Goal: Task Accomplishment & Management: Manage account settings

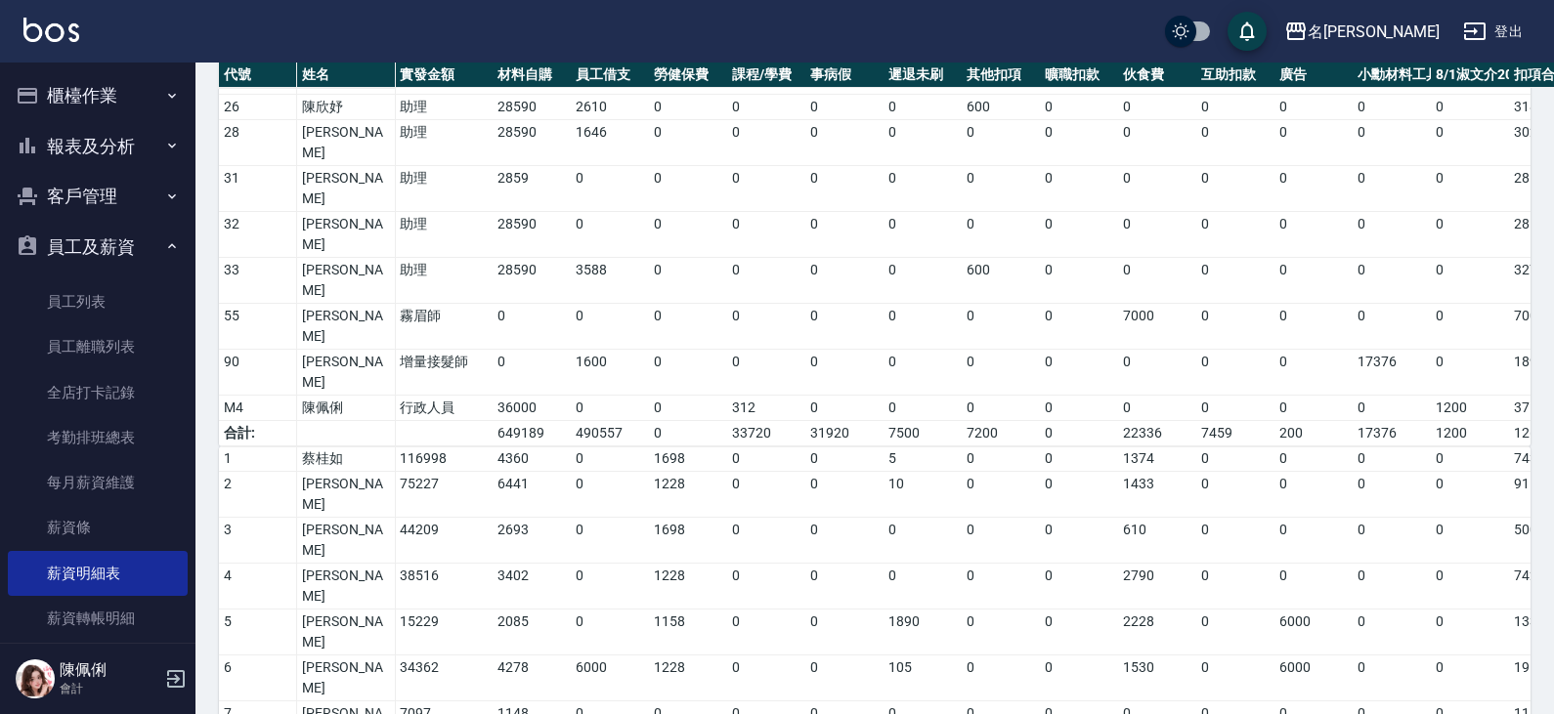
scroll to position [1041, 0]
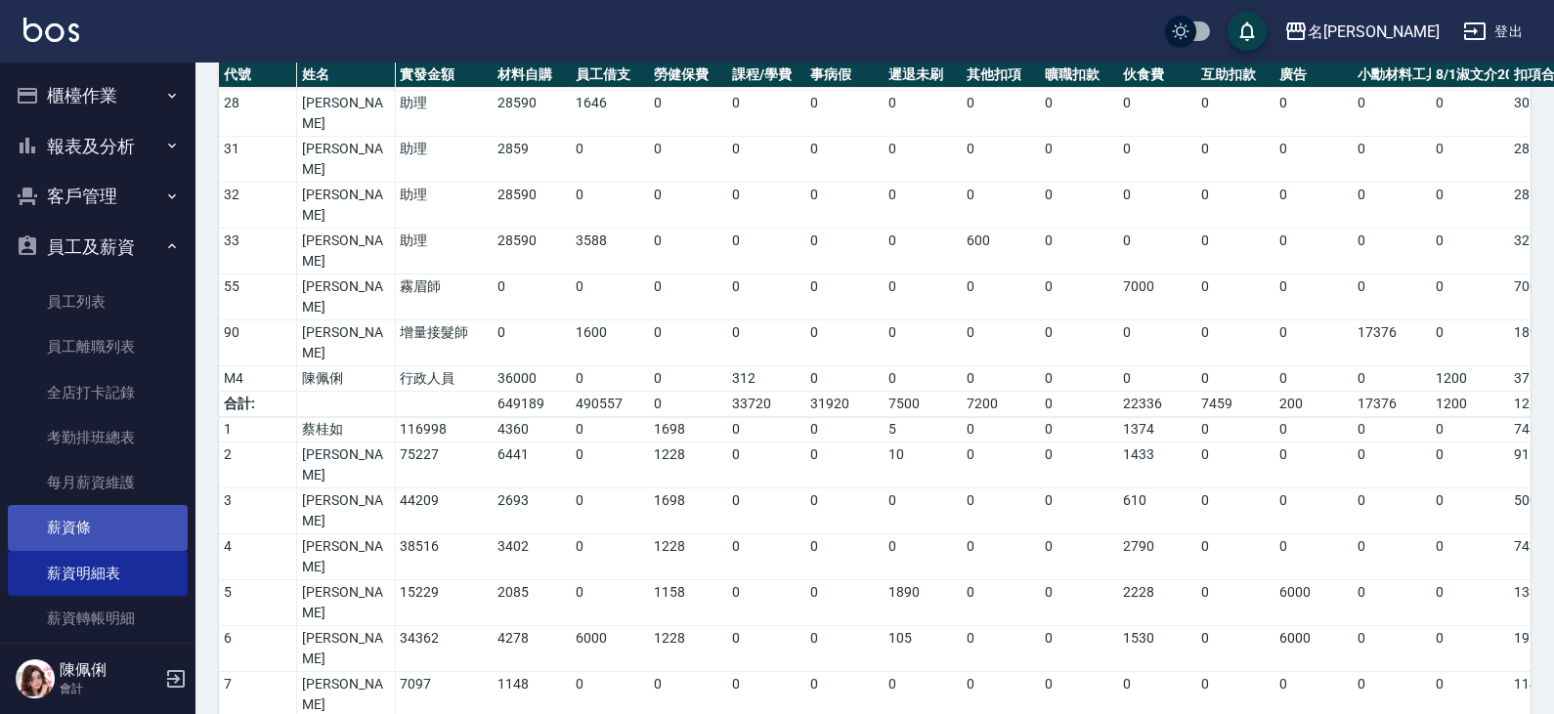
click at [96, 541] on link "薪資條" at bounding box center [98, 527] width 180 height 45
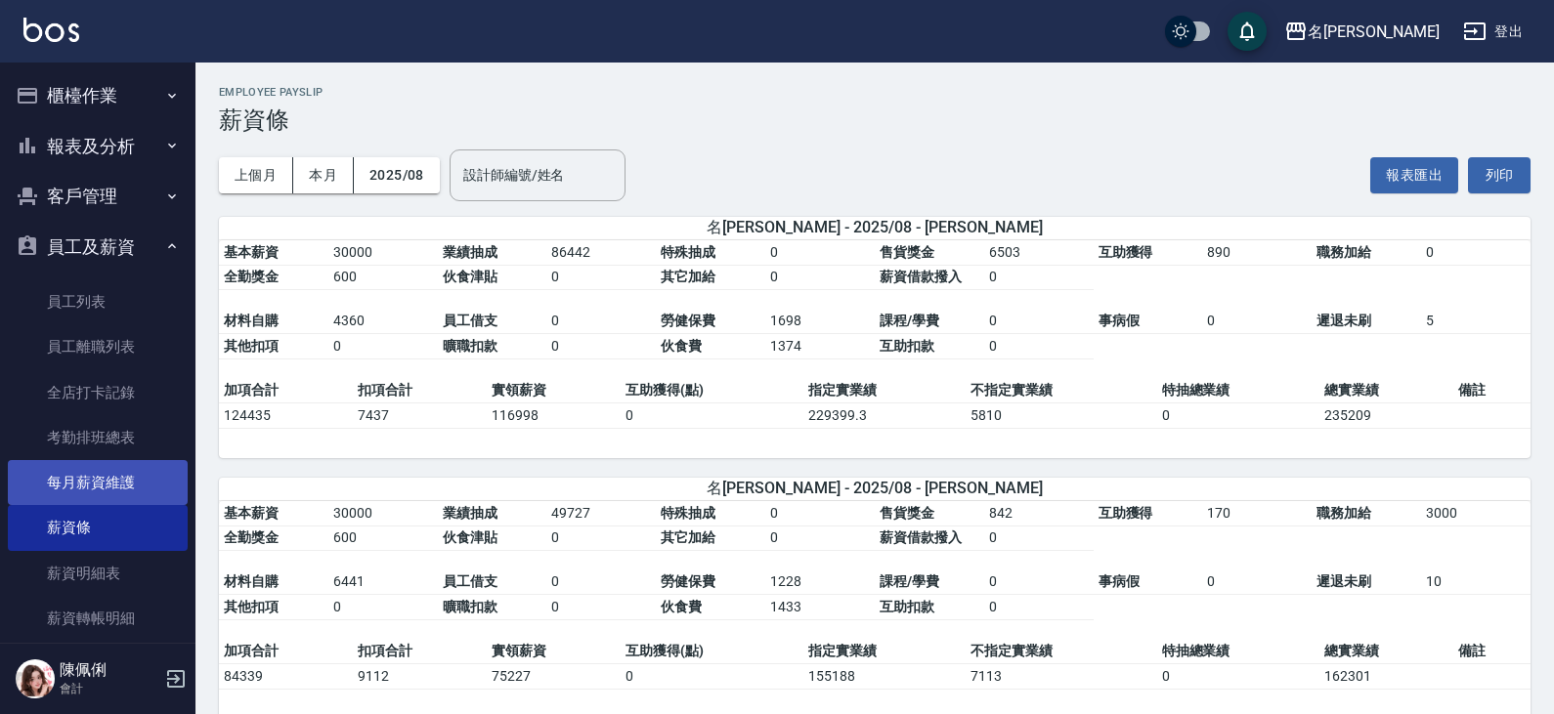
click at [105, 480] on link "每月薪資維護" at bounding box center [98, 482] width 180 height 45
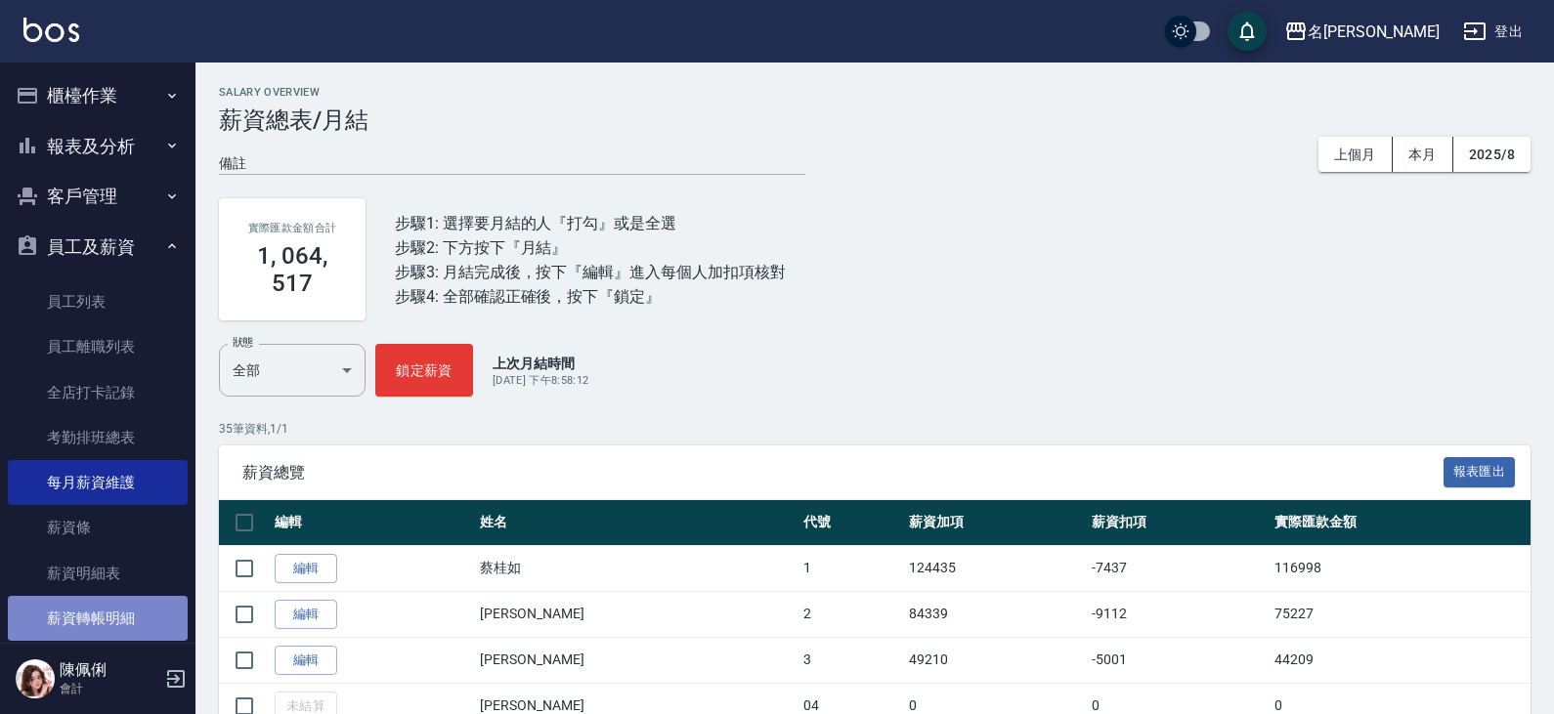
click at [129, 611] on link "薪資轉帳明細" at bounding box center [98, 618] width 180 height 45
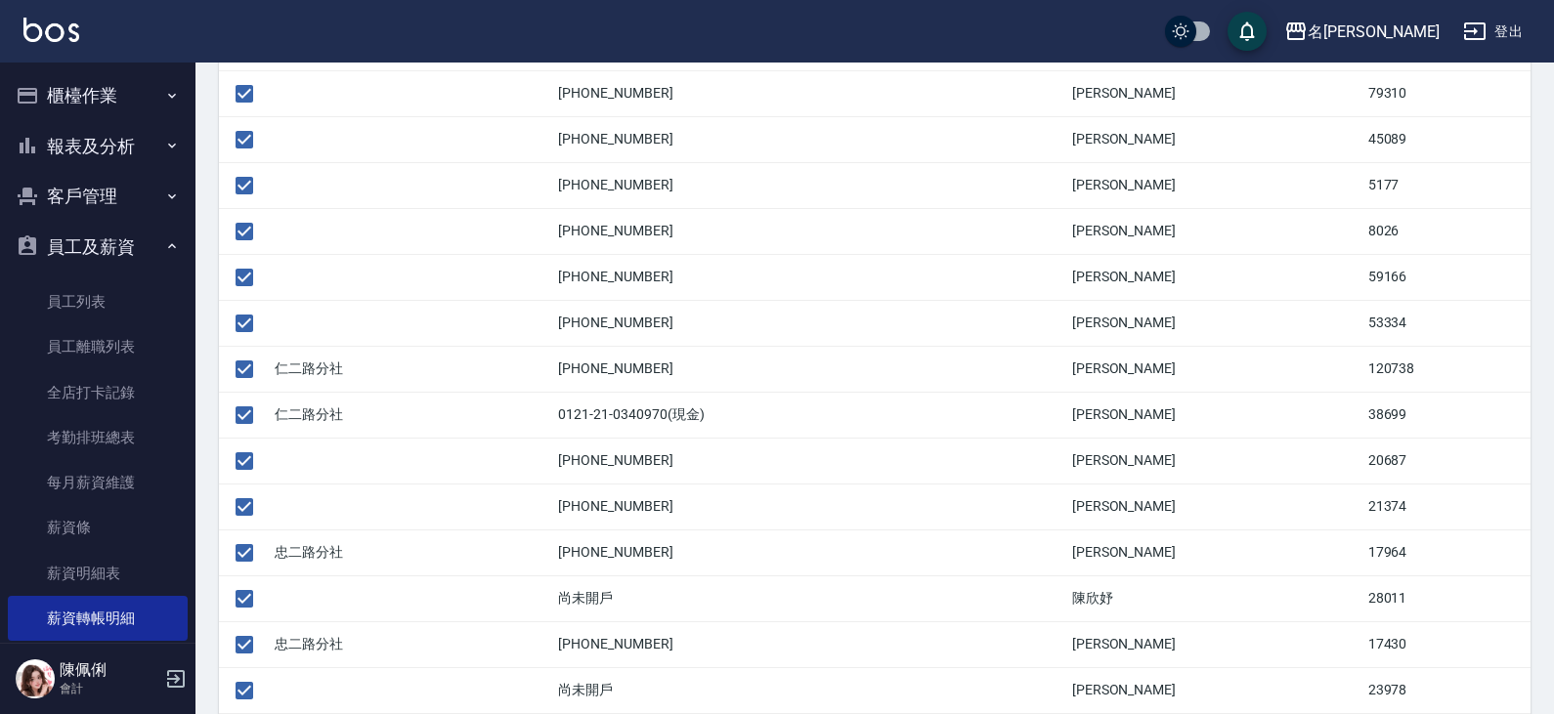
scroll to position [977, 0]
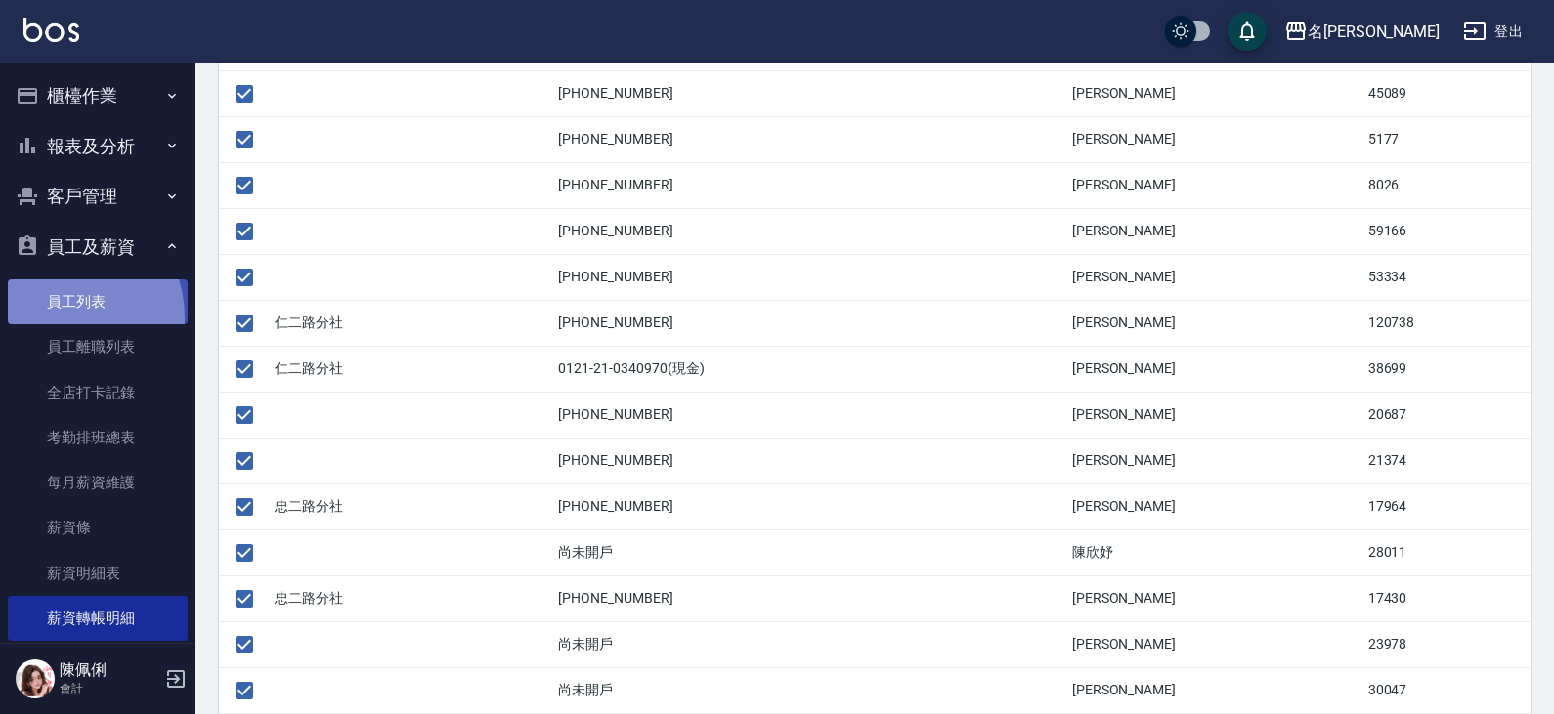
click at [56, 318] on link "員工列表" at bounding box center [98, 302] width 180 height 45
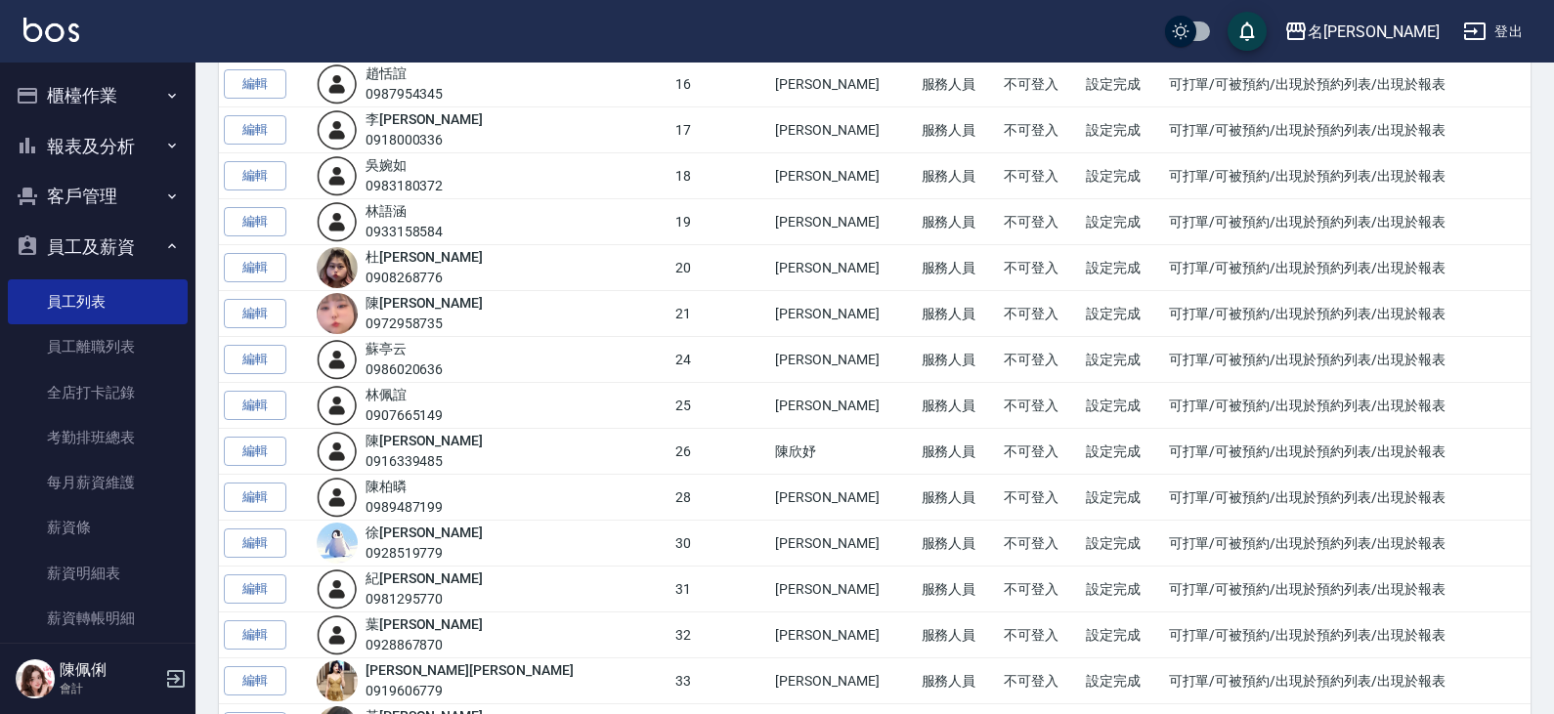
scroll to position [977, 0]
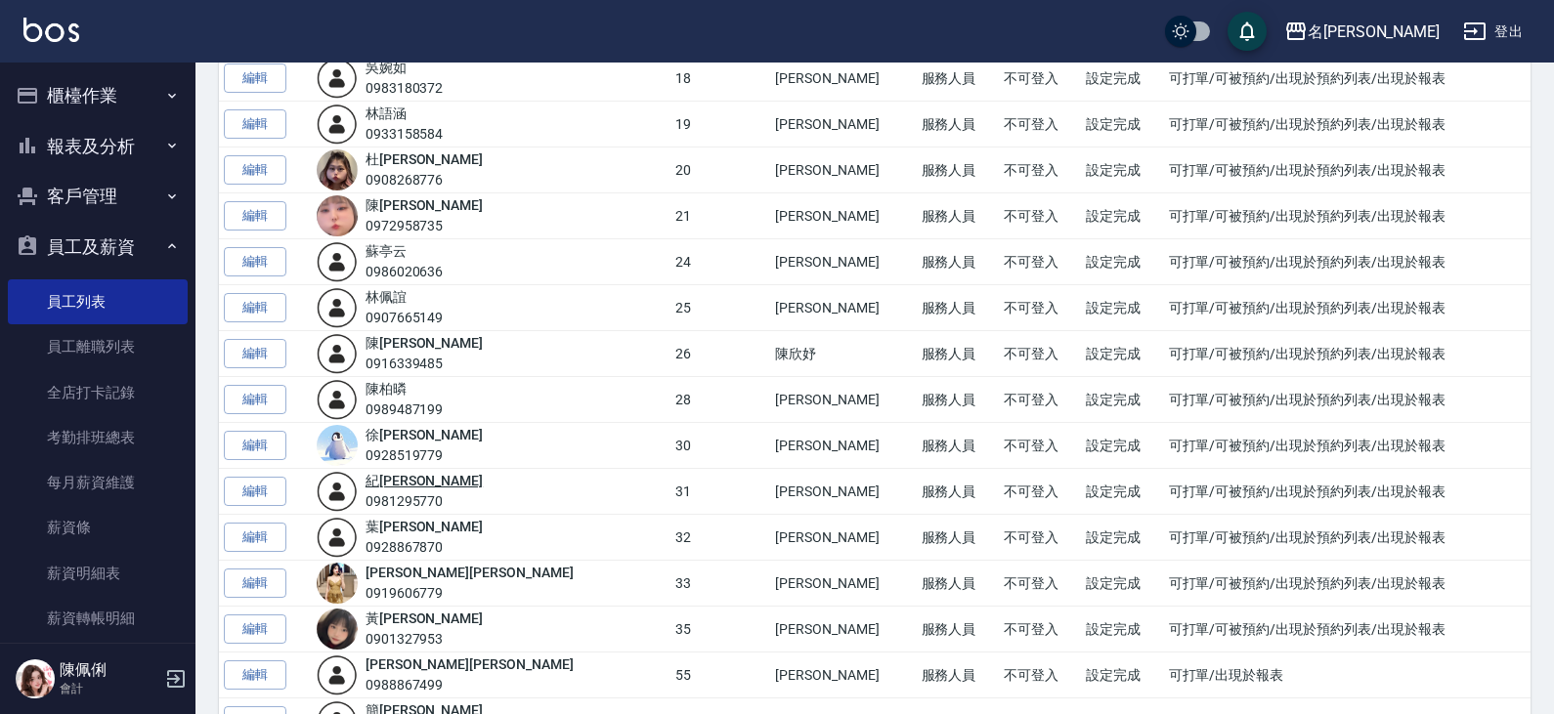
click at [419, 478] on link "紀 雅婷" at bounding box center [424, 481] width 117 height 16
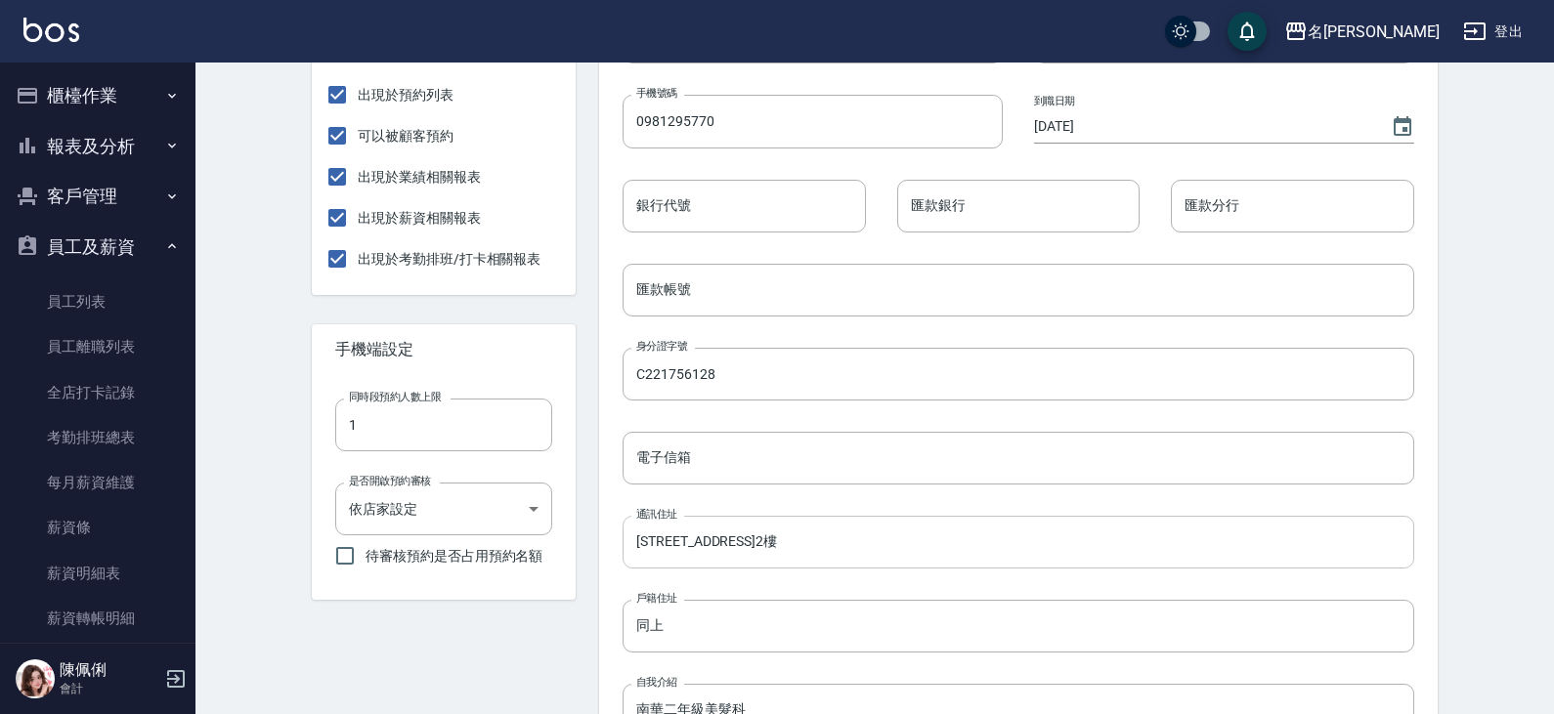
scroll to position [489, 0]
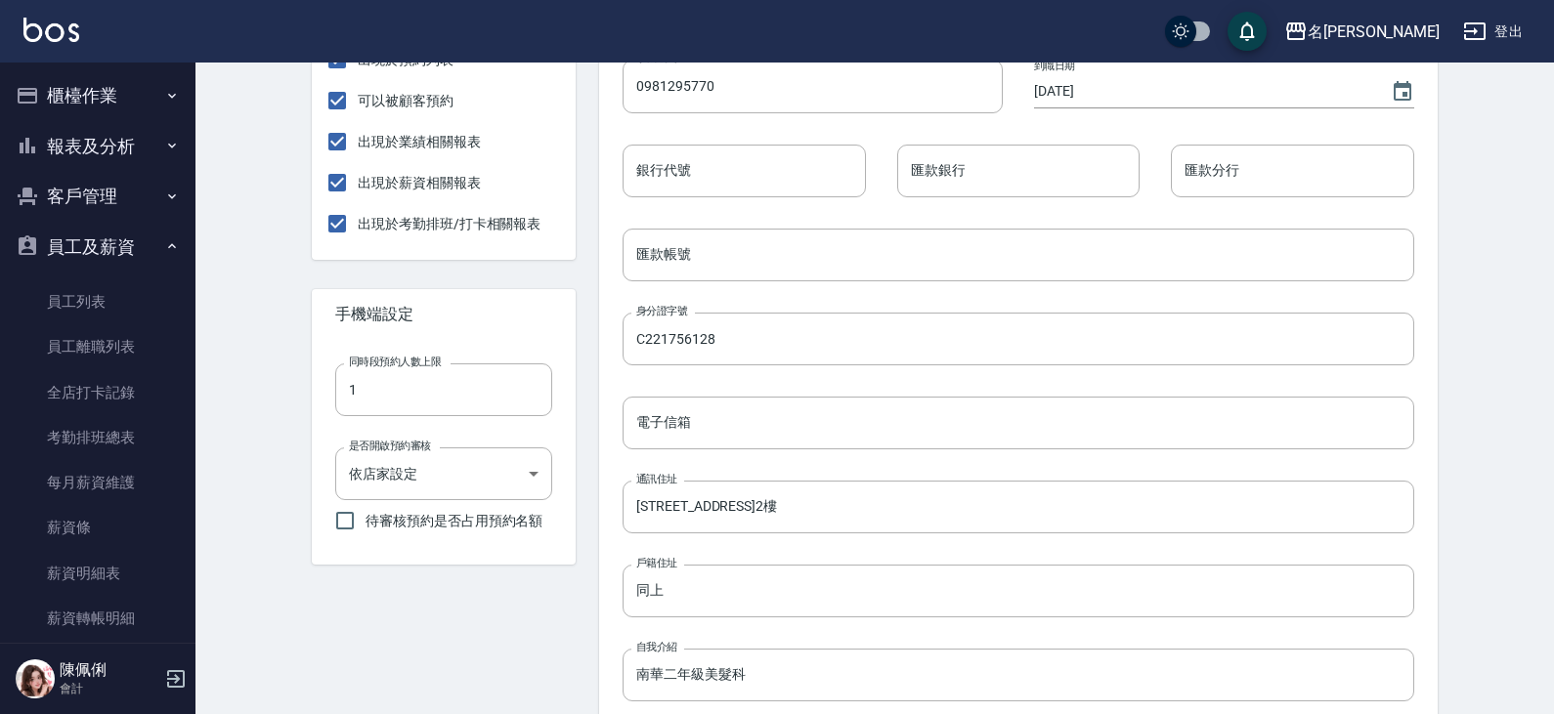
click at [673, 256] on input "匯款帳號" at bounding box center [1019, 255] width 792 height 53
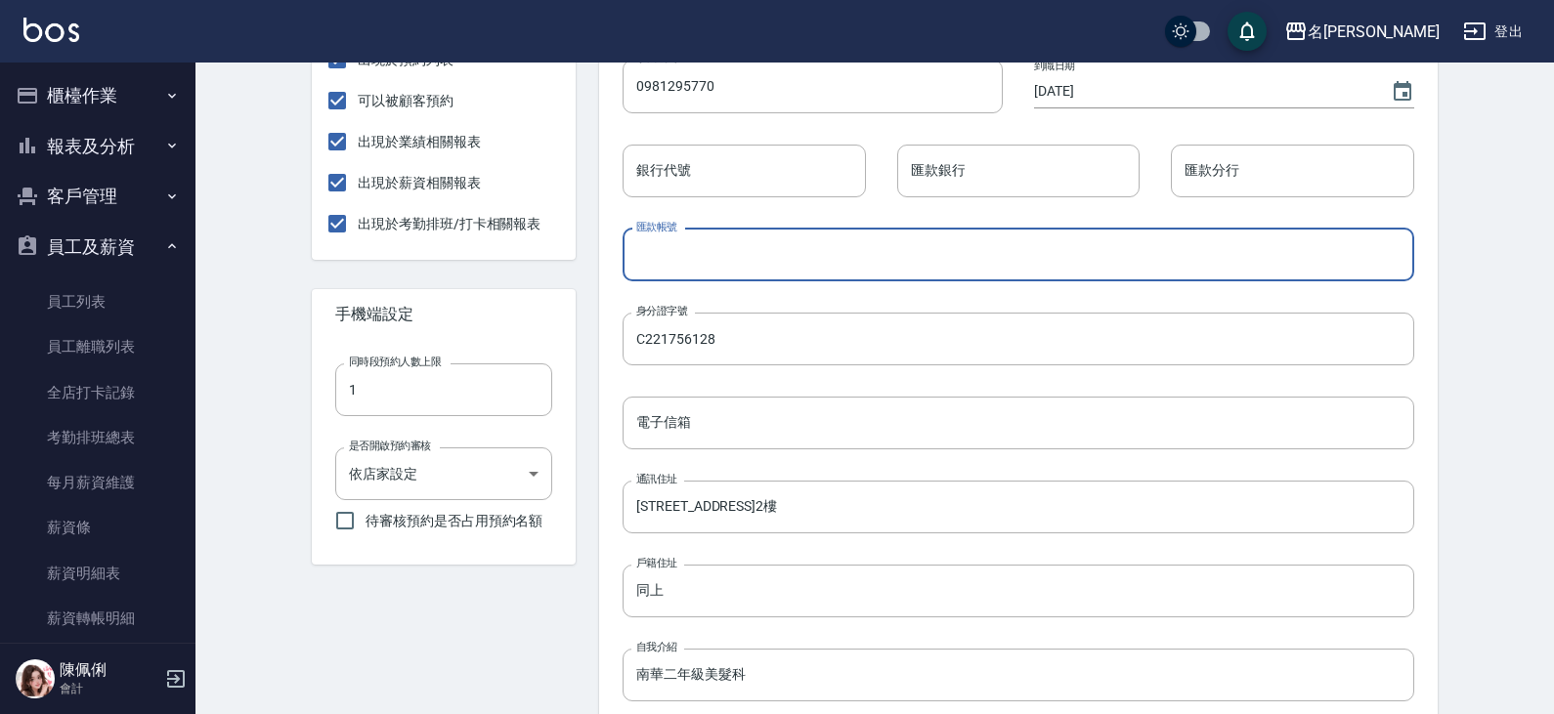
type input "尚未開戶"
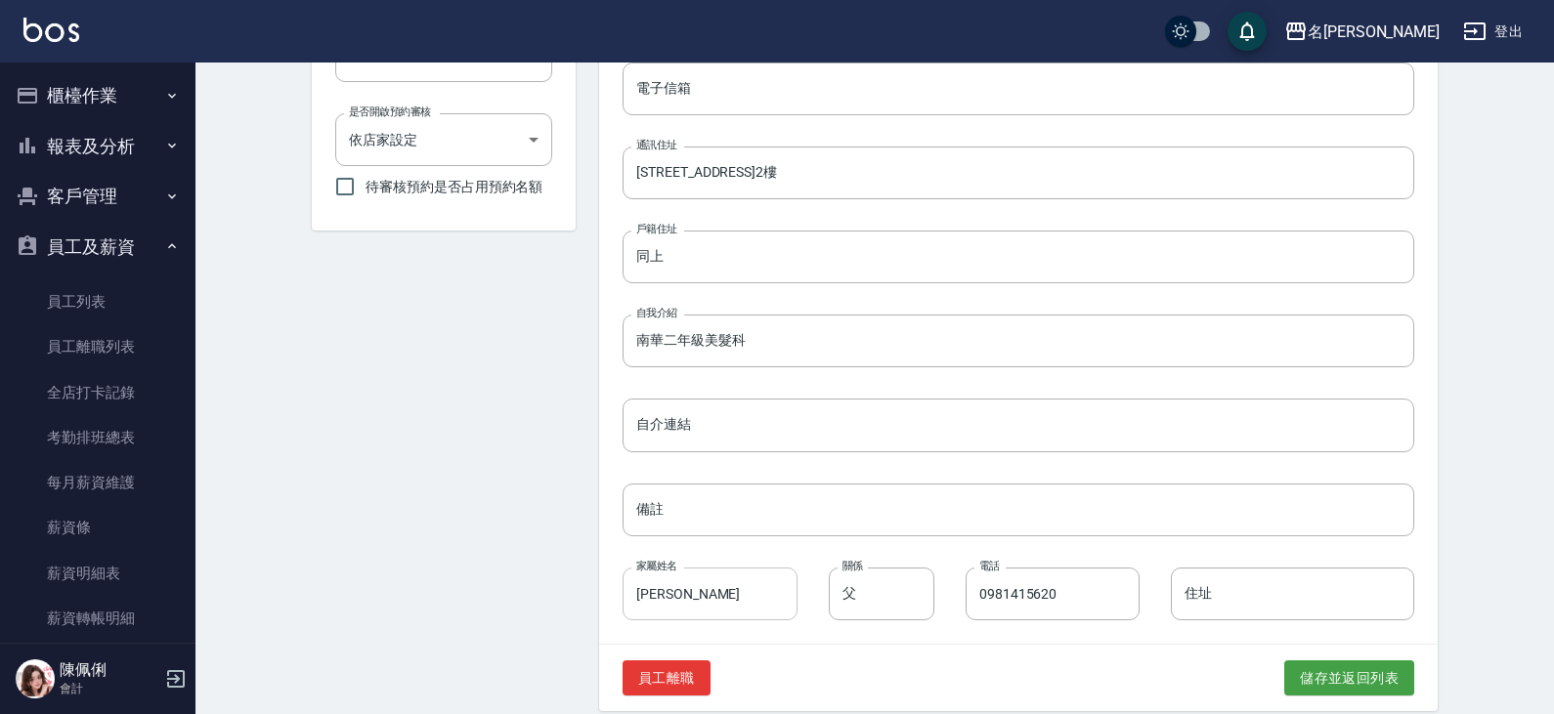
scroll to position [844, 0]
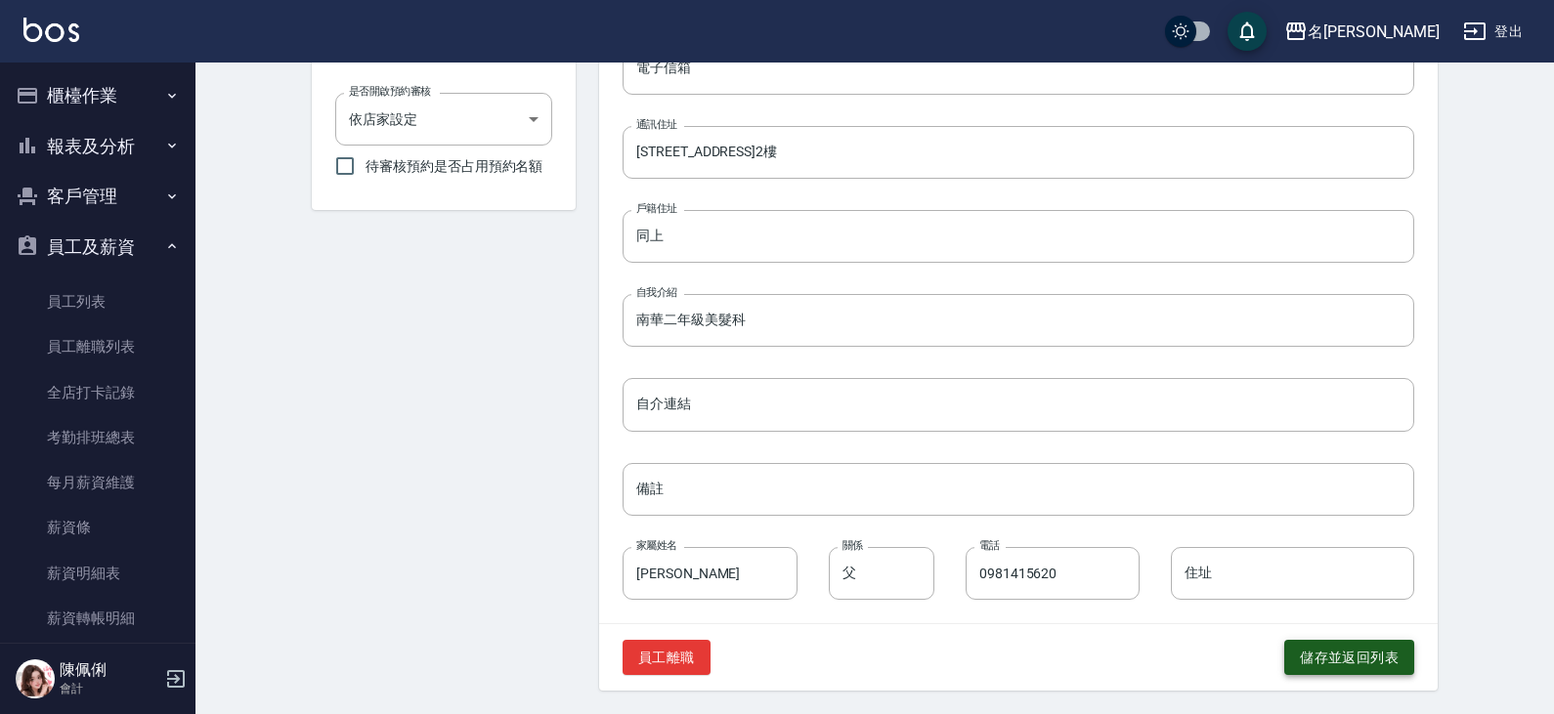
click at [1360, 658] on button "儲存並返回列表" at bounding box center [1349, 658] width 130 height 36
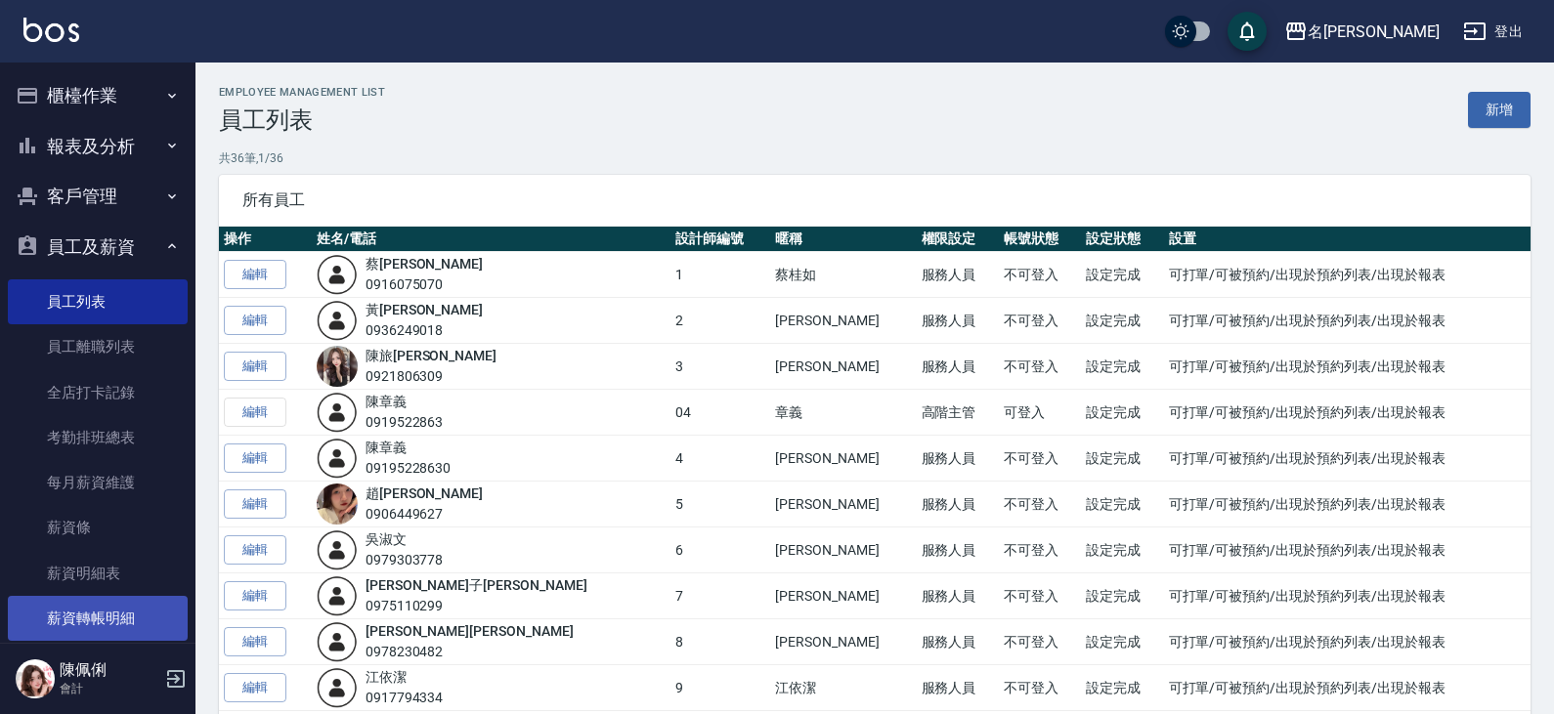
click at [107, 623] on link "薪資轉帳明細" at bounding box center [98, 618] width 180 height 45
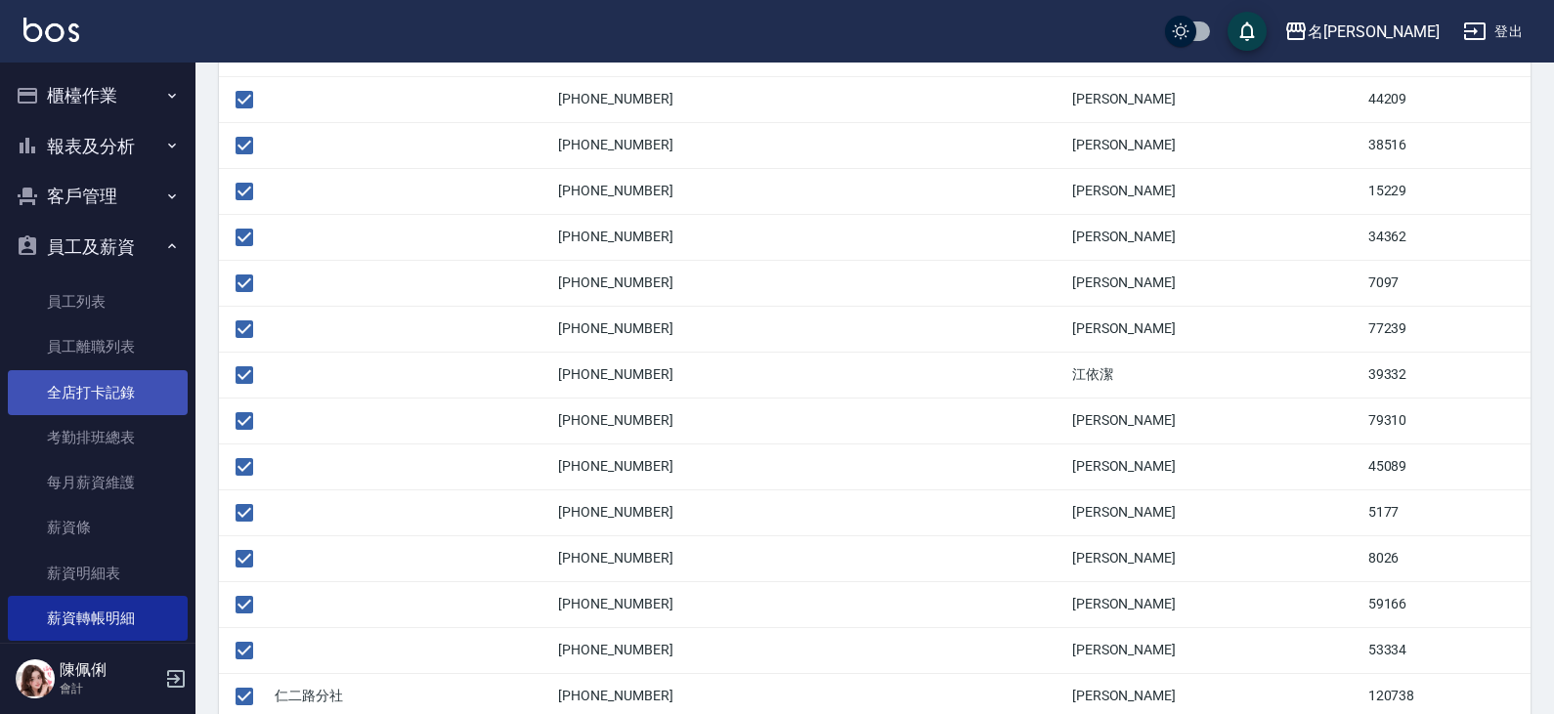
scroll to position [428, 0]
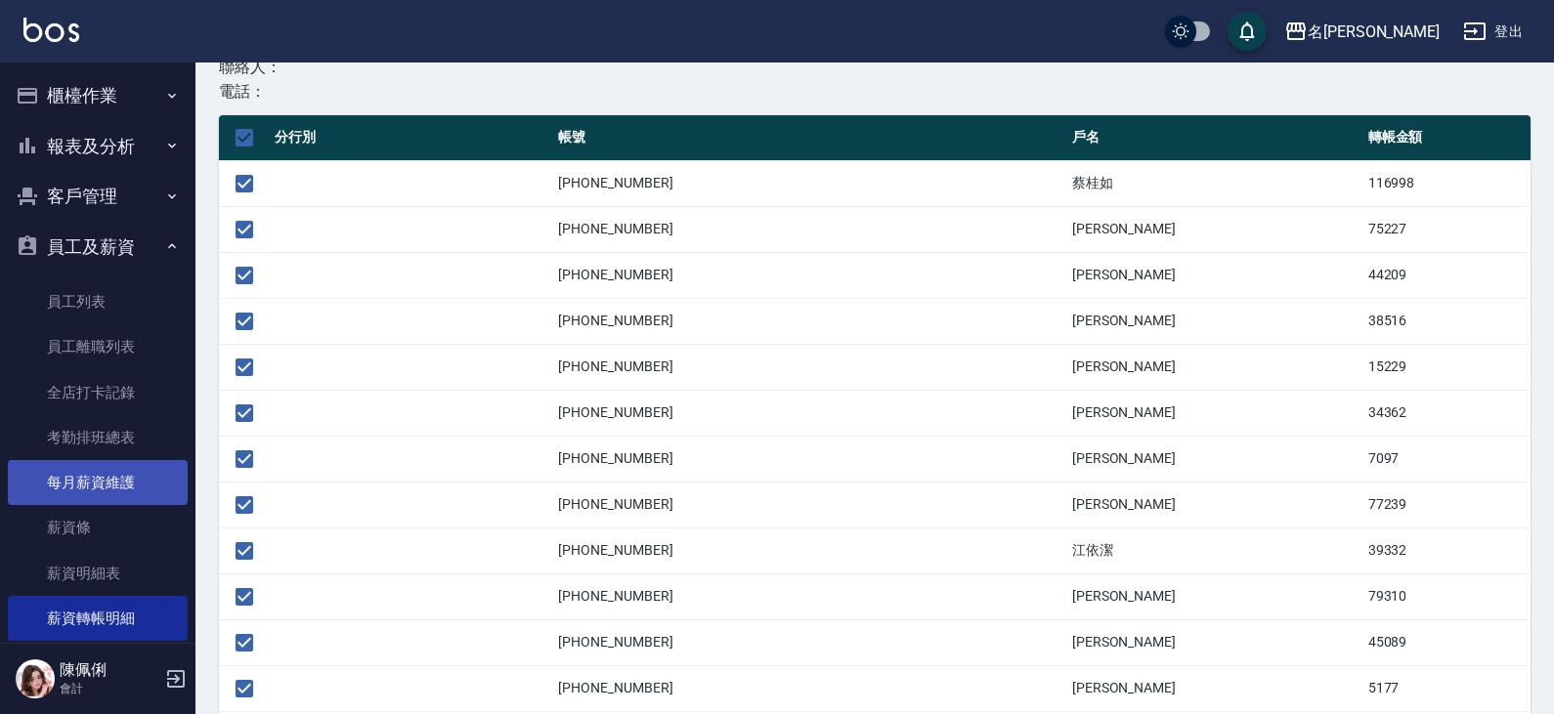
drag, startPoint x: 100, startPoint y: 487, endPoint x: 114, endPoint y: 487, distance: 14.7
click at [100, 487] on link "每月薪資維護" at bounding box center [98, 482] width 180 height 45
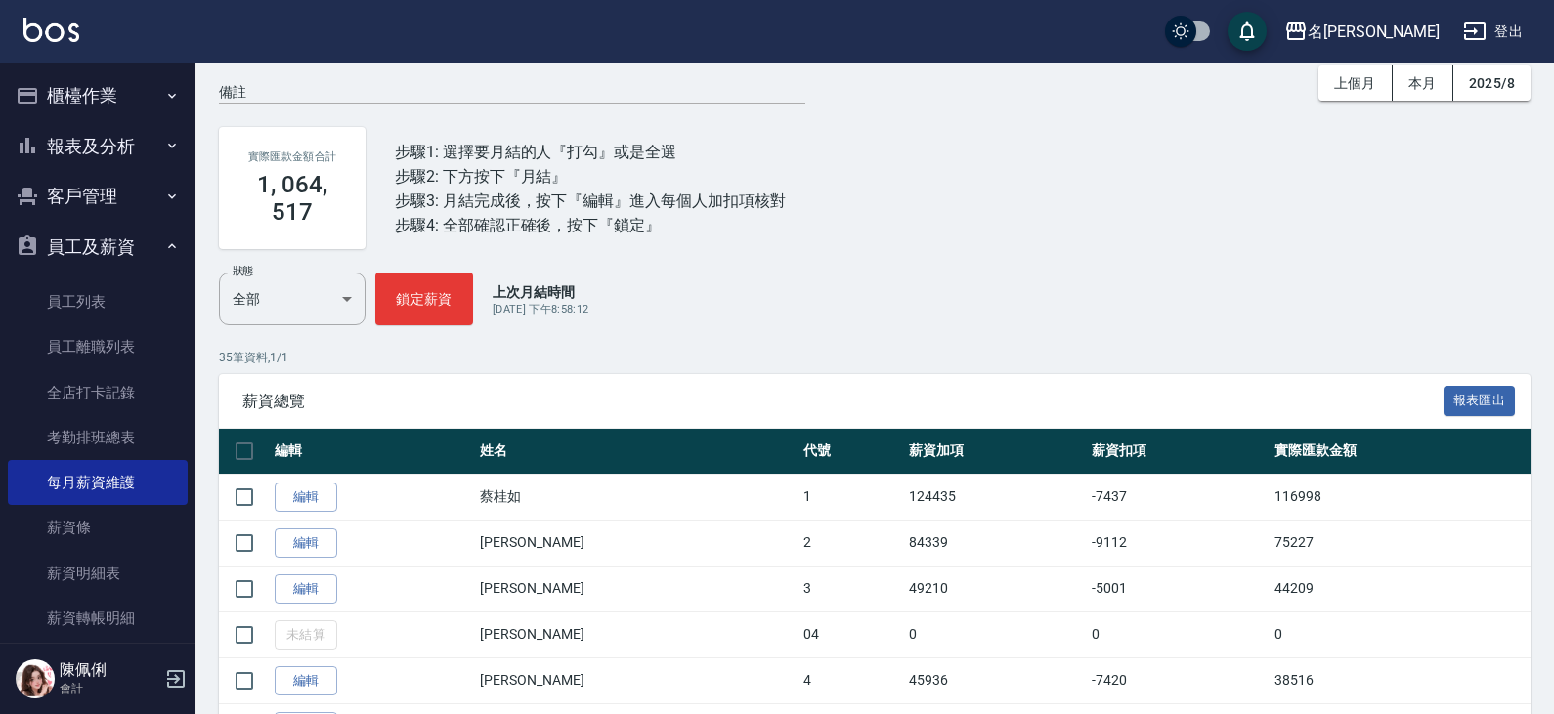
scroll to position [293, 0]
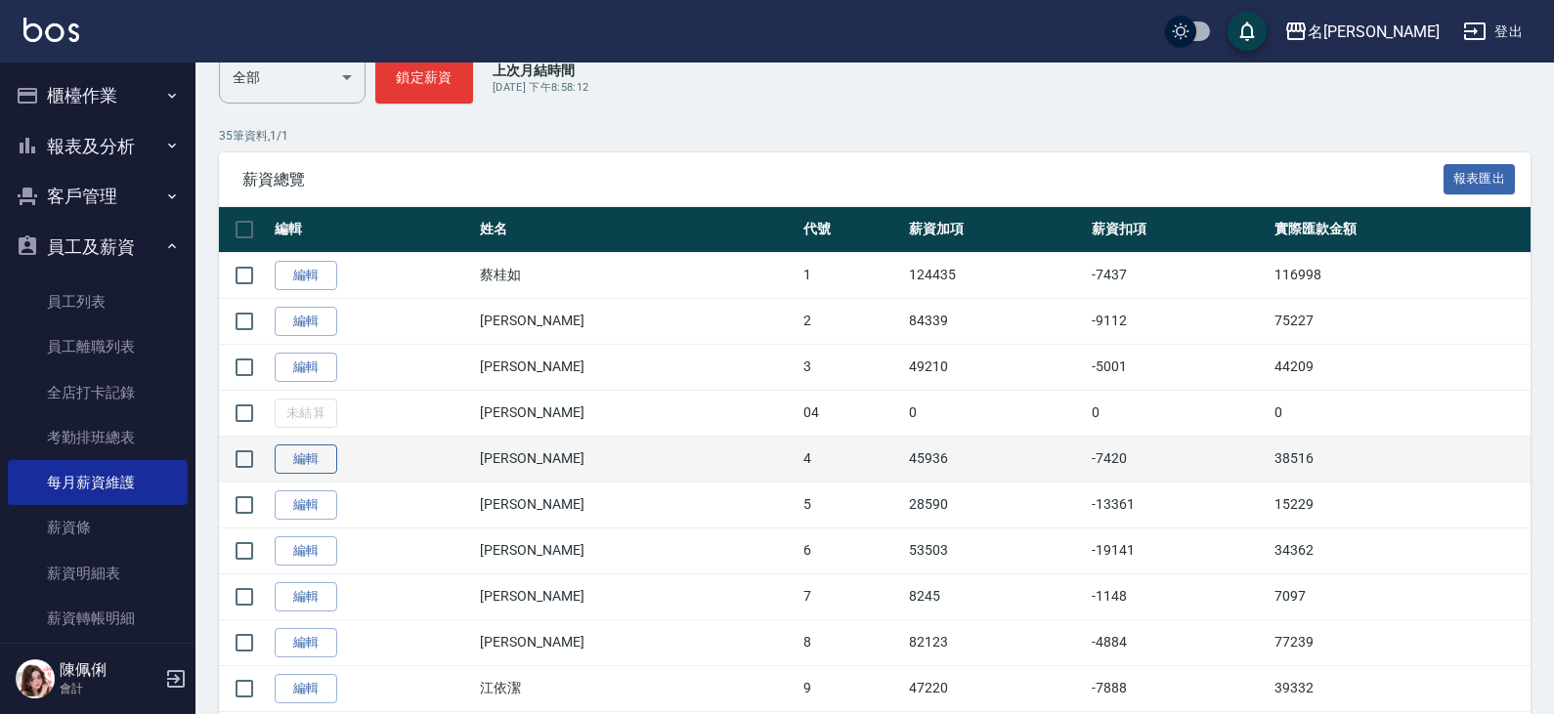
click at [293, 460] on link "編輯" at bounding box center [306, 460] width 63 height 30
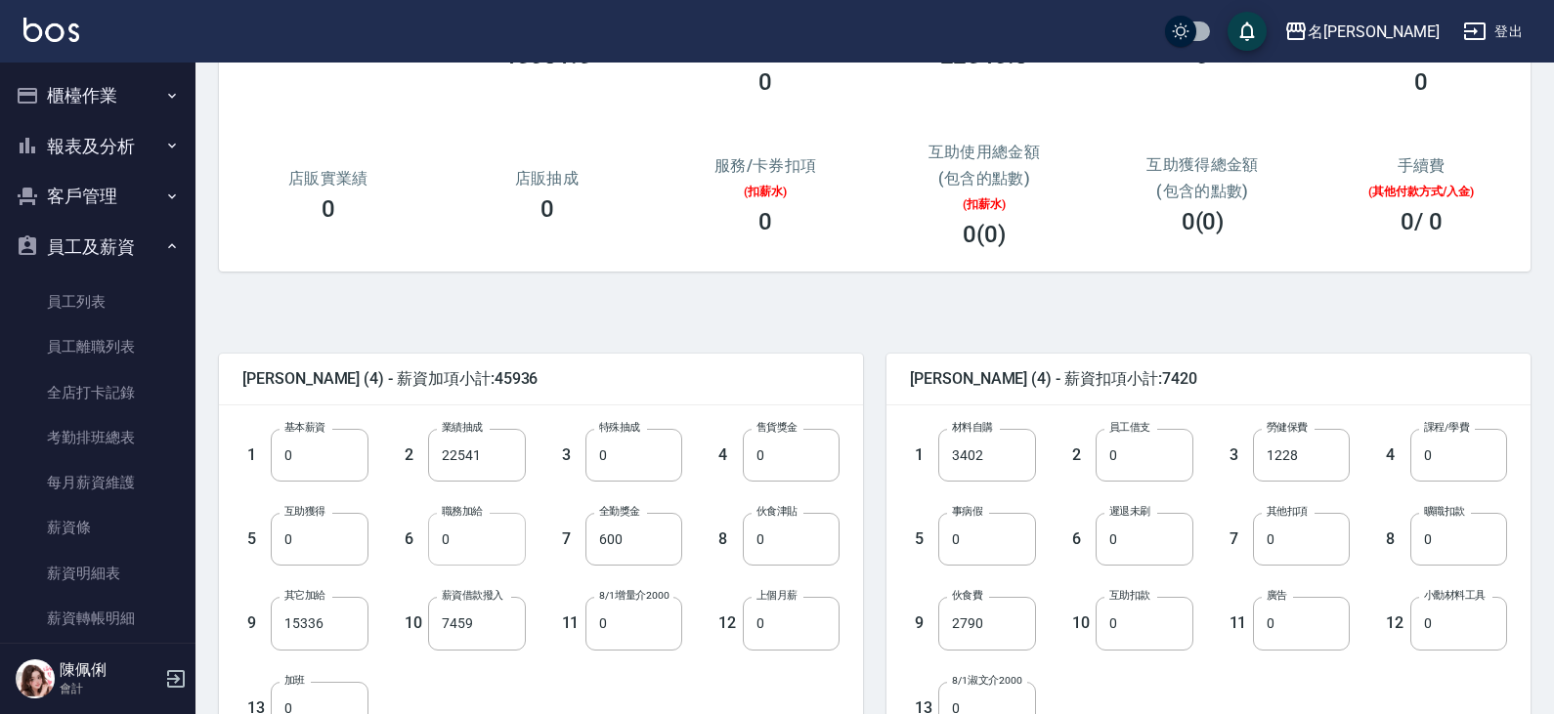
scroll to position [293, 0]
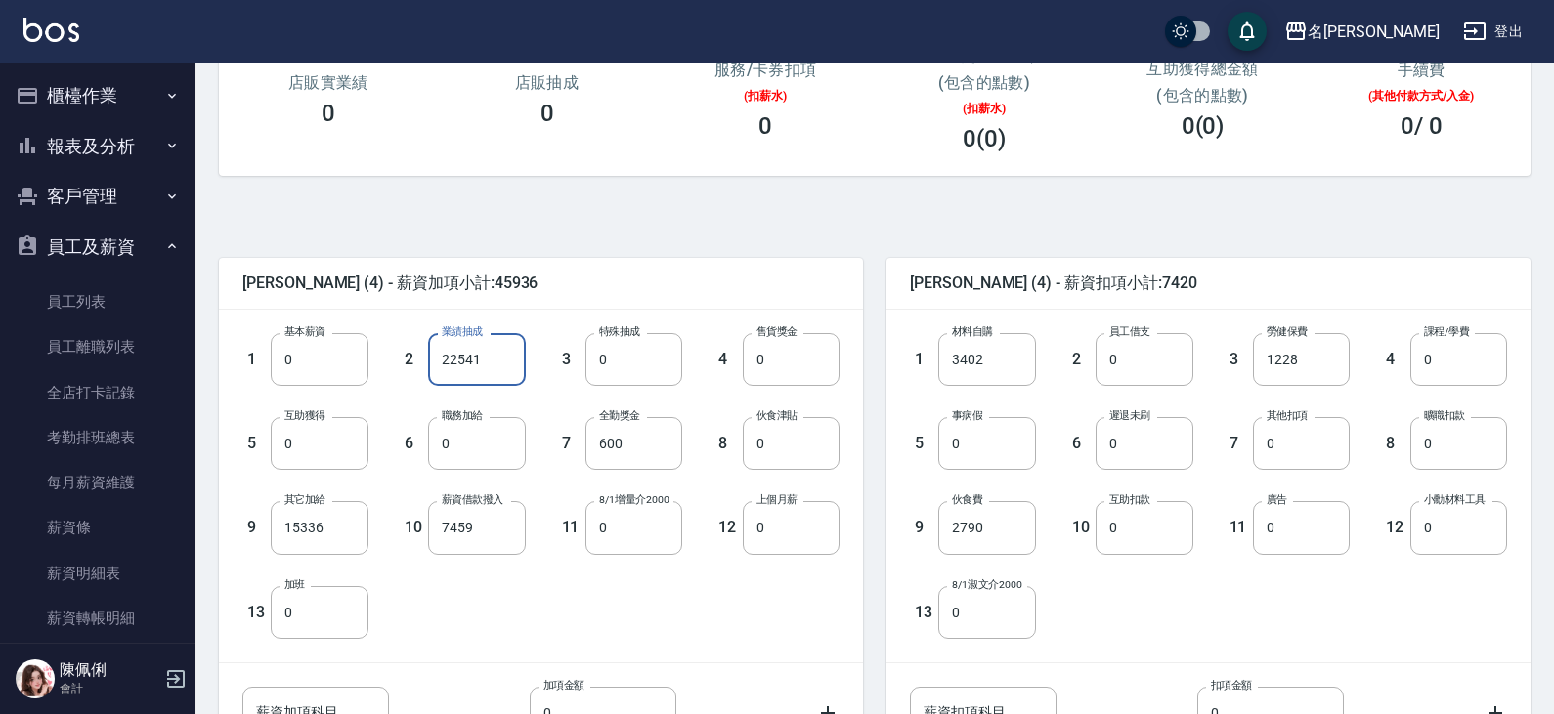
click at [500, 367] on input "22541" at bounding box center [476, 359] width 97 height 53
type input "0"
click at [347, 533] on input "15336" at bounding box center [319, 527] width 97 height 53
type input "0"
click at [492, 530] on input "7459" at bounding box center [476, 527] width 97 height 53
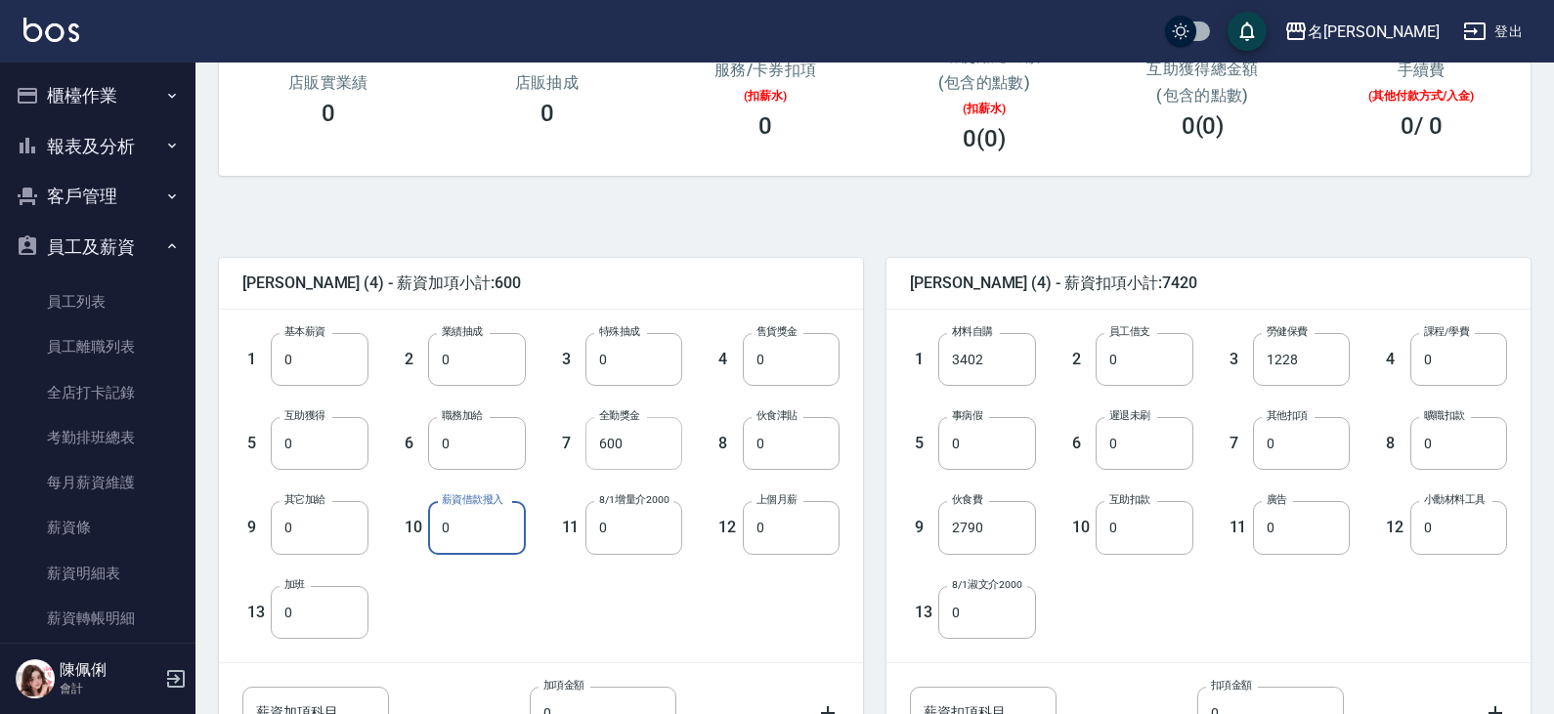
type input "0"
click at [635, 446] on input "600" at bounding box center [633, 443] width 97 height 53
type input "0"
click at [1012, 525] on input "2790" at bounding box center [986, 527] width 97 height 53
type input "0"
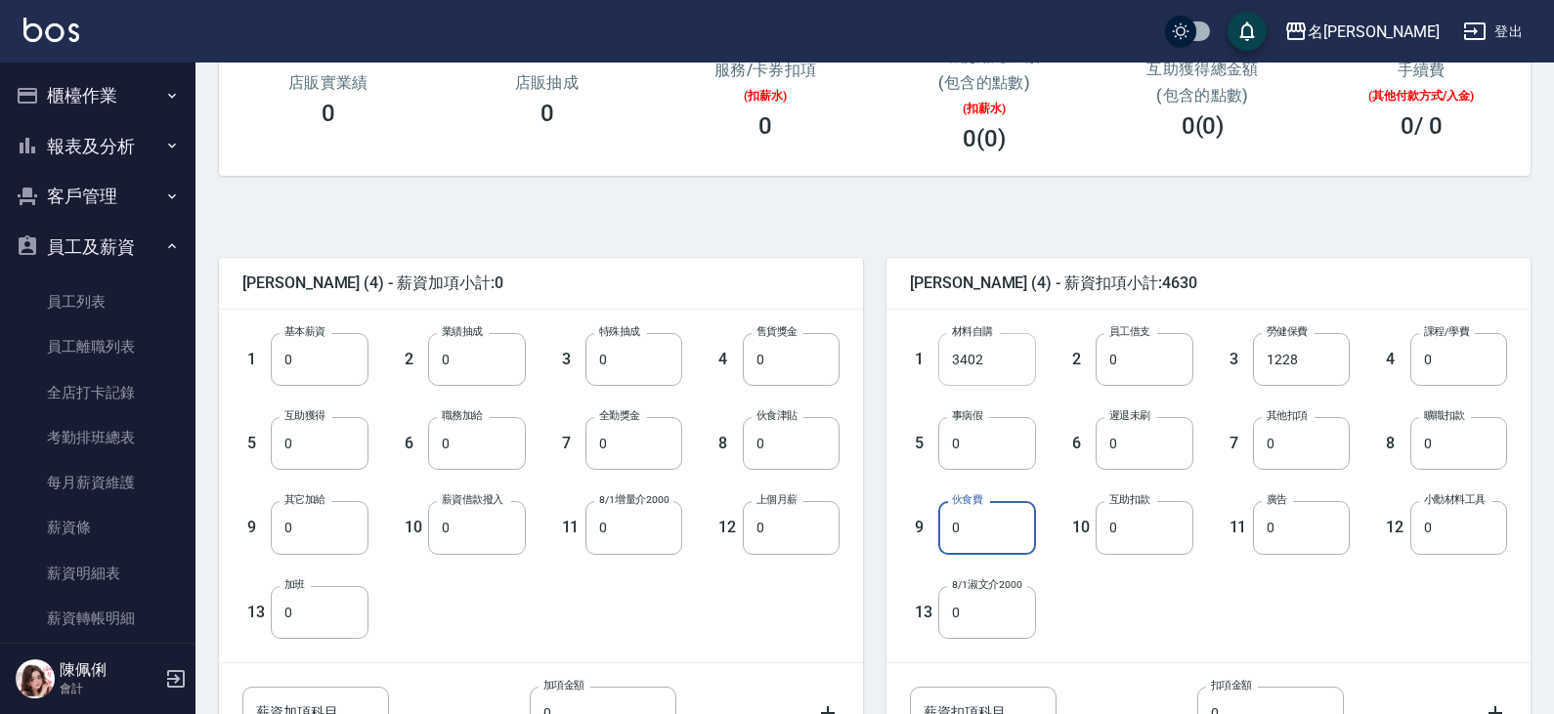
click at [989, 359] on input "3402" at bounding box center [986, 359] width 97 height 53
type input "0"
click at [1318, 353] on input "1228" at bounding box center [1301, 359] width 97 height 53
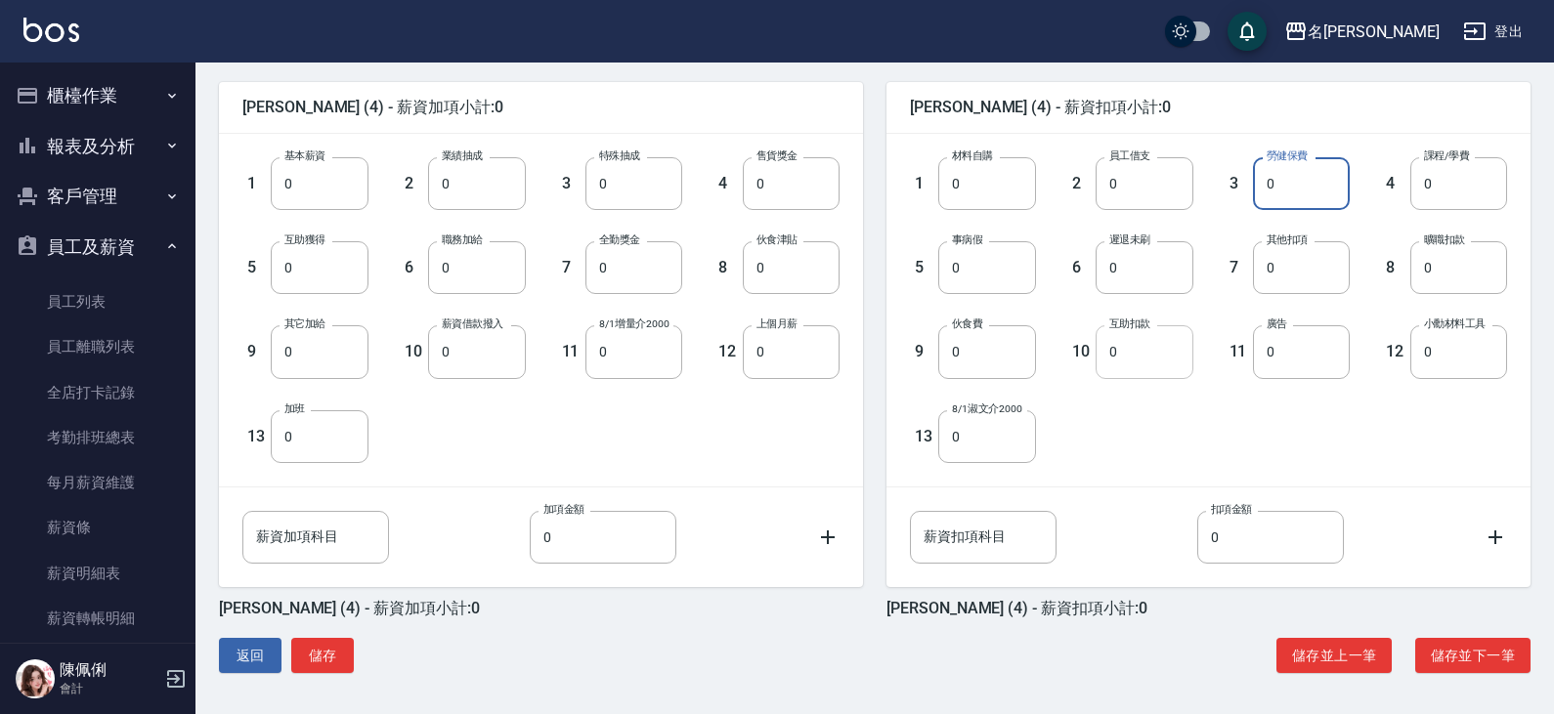
scroll to position [471, 0]
type input "0"
click at [313, 655] on button "儲存" at bounding box center [322, 654] width 63 height 36
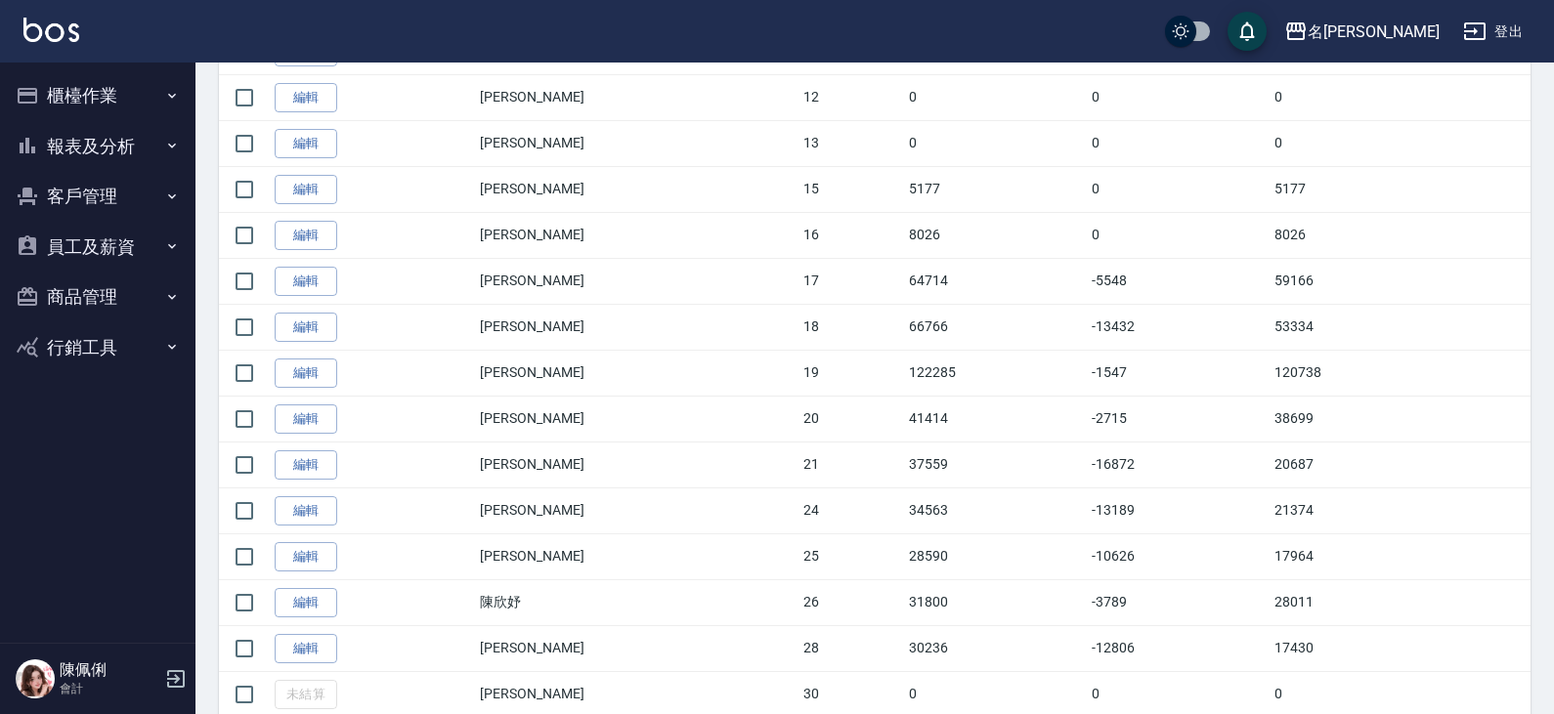
scroll to position [1014, 0]
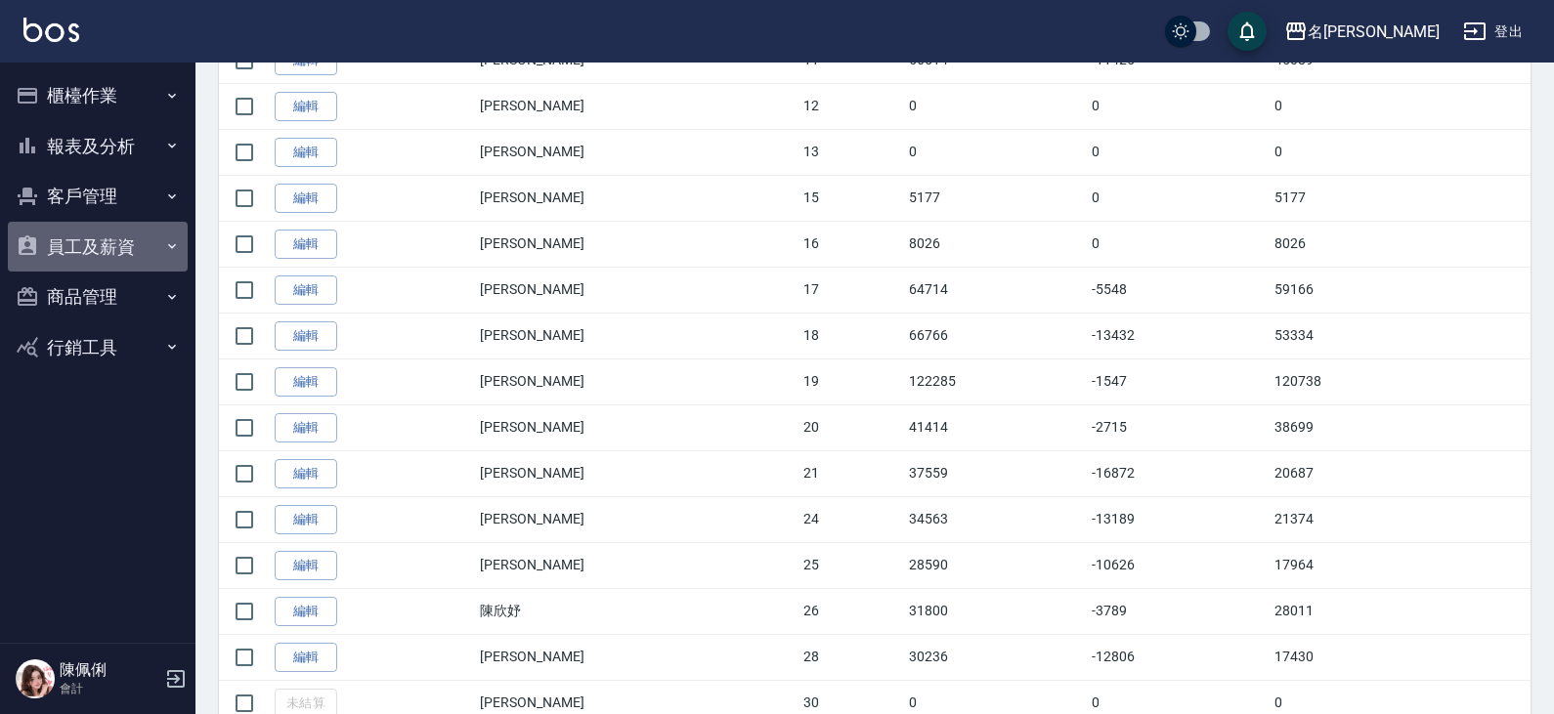
click at [110, 246] on button "員工及薪資" at bounding box center [98, 247] width 180 height 51
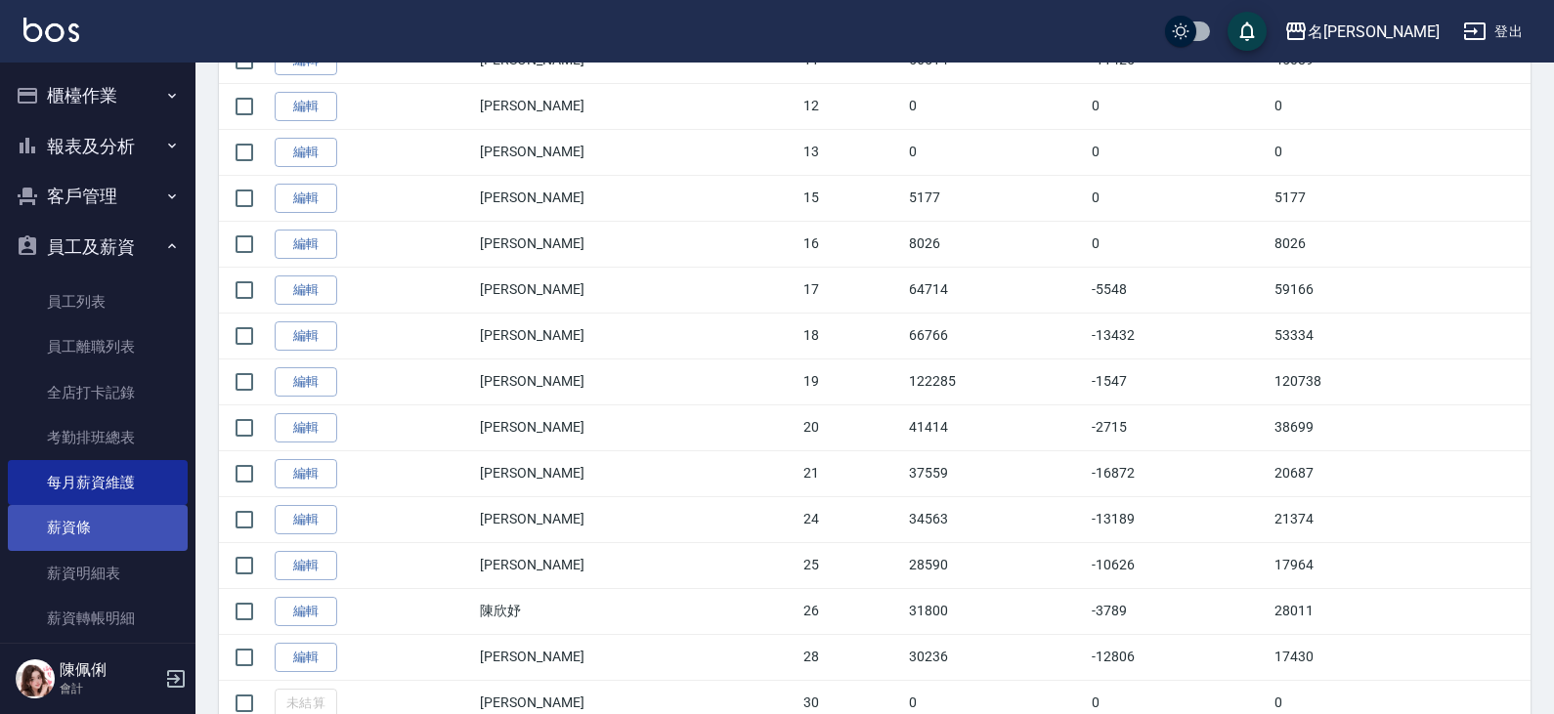
click at [103, 530] on link "薪資條" at bounding box center [98, 527] width 180 height 45
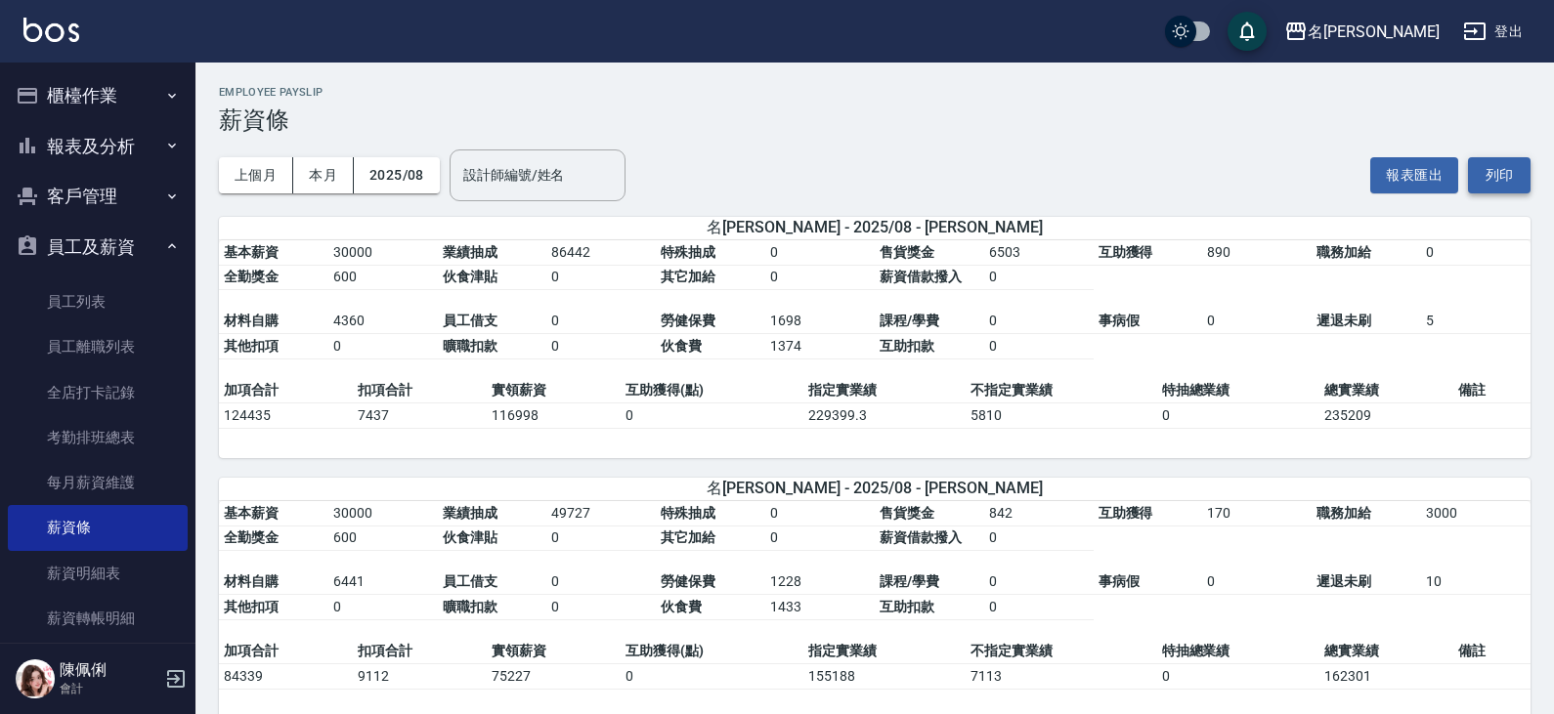
click at [1490, 172] on button "列印" at bounding box center [1499, 175] width 63 height 36
